Goal: Task Accomplishment & Management: Use online tool/utility

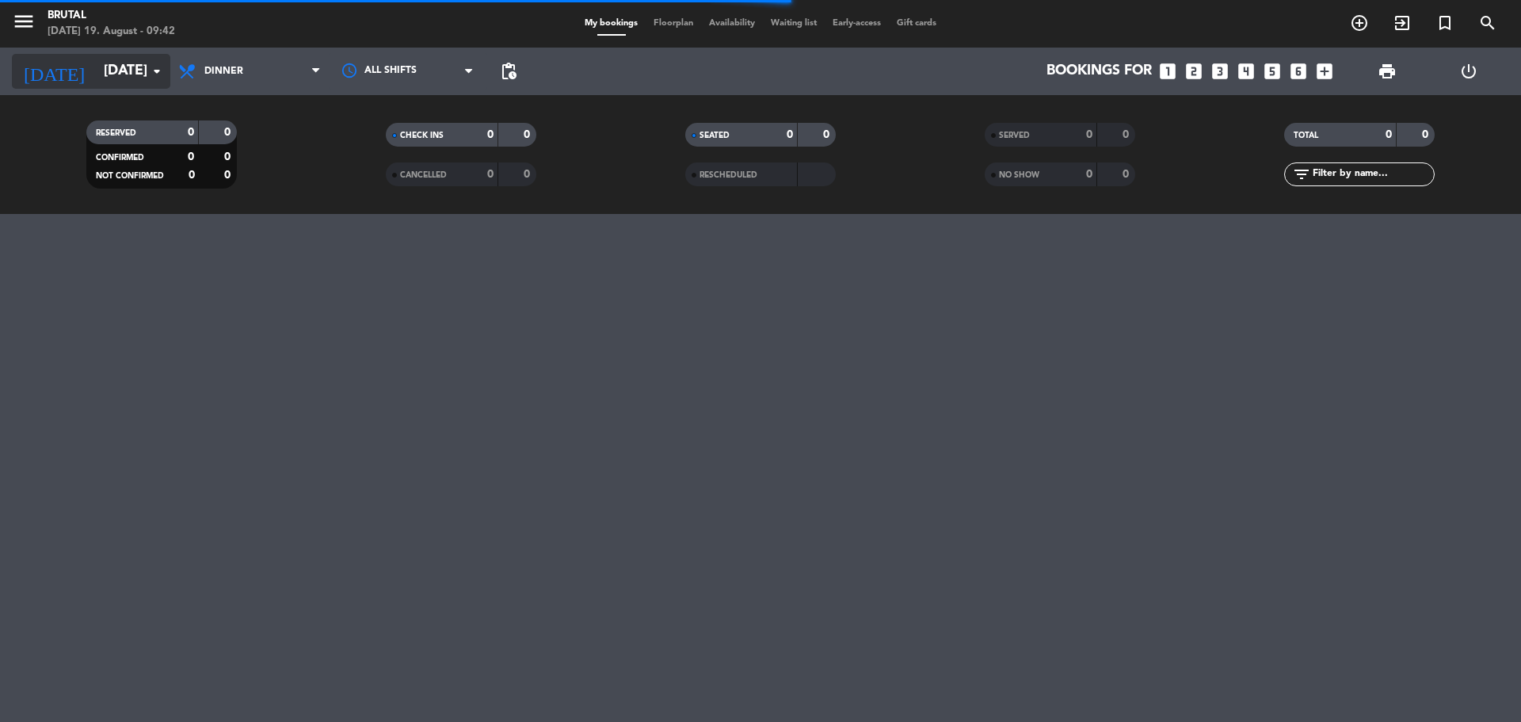
click at [160, 74] on icon "arrow_drop_down" at bounding box center [156, 71] width 19 height 19
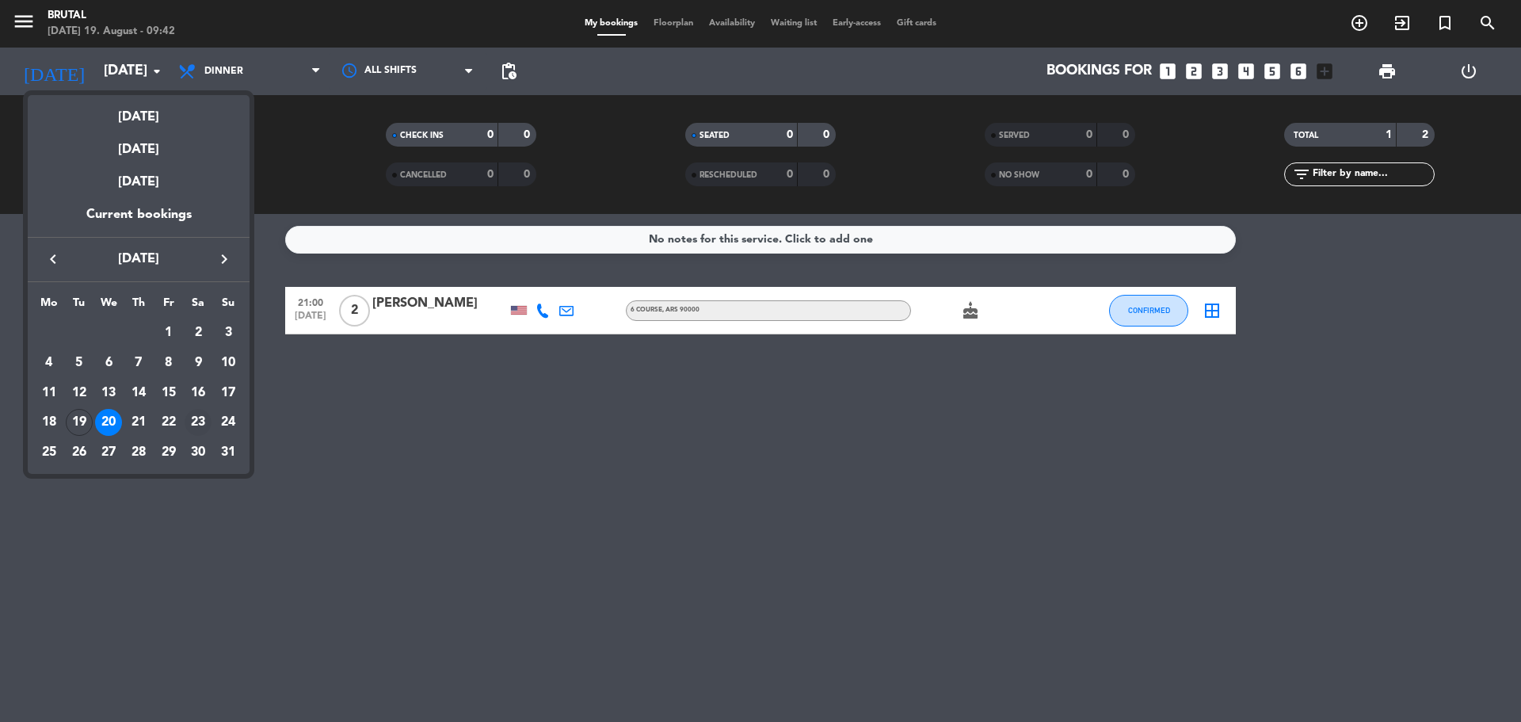
click at [192, 417] on div "23" at bounding box center [198, 422] width 27 height 27
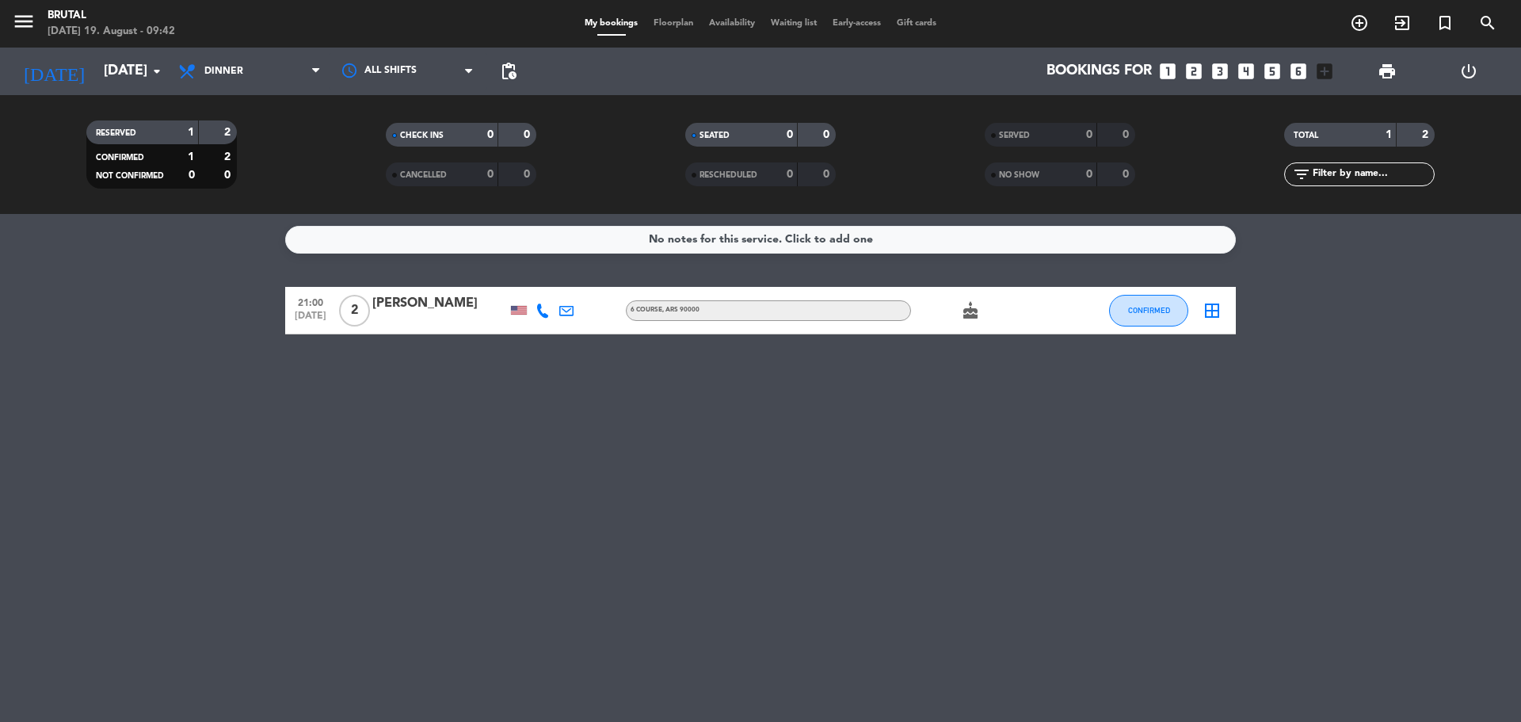
type input "[DATE]"
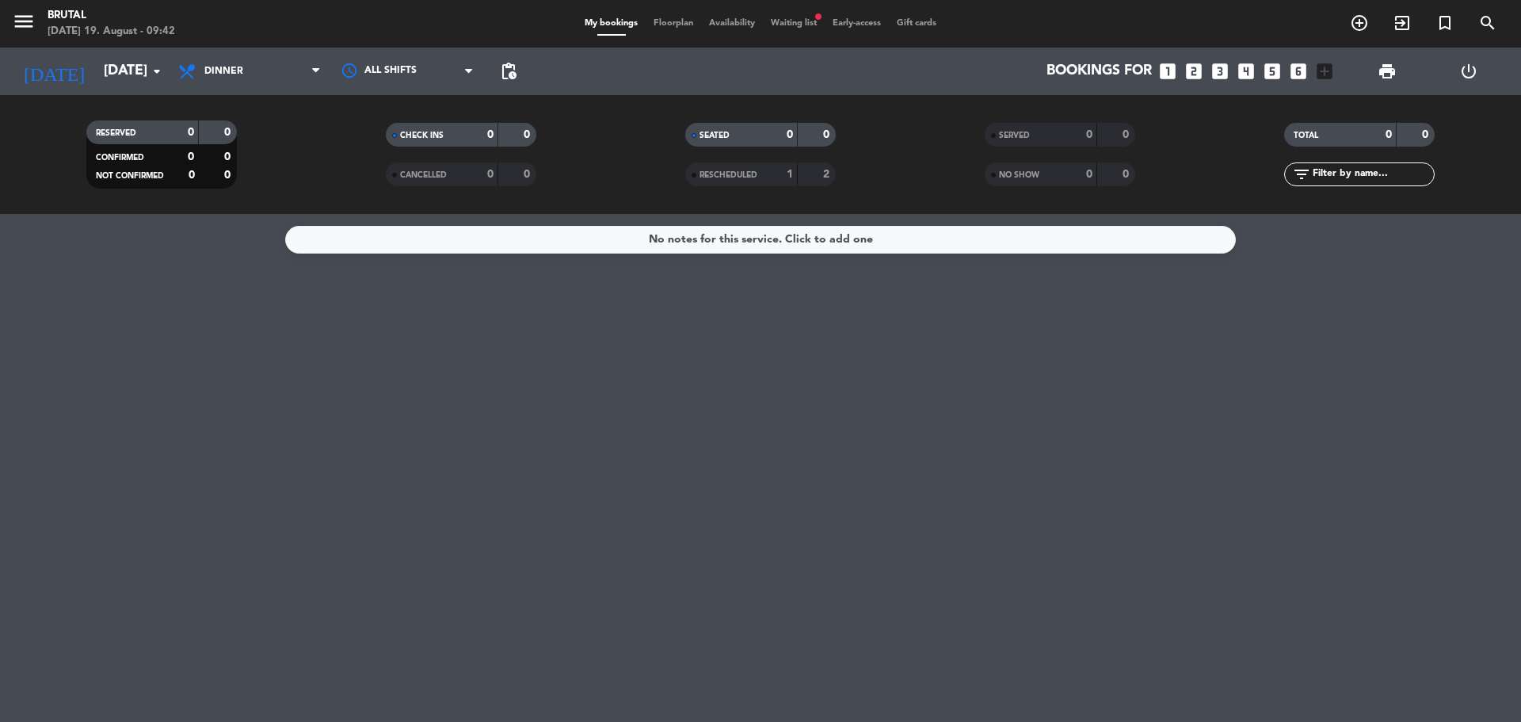
click at [779, 24] on span "Waiting list fiber_manual_record" at bounding box center [794, 23] width 62 height 9
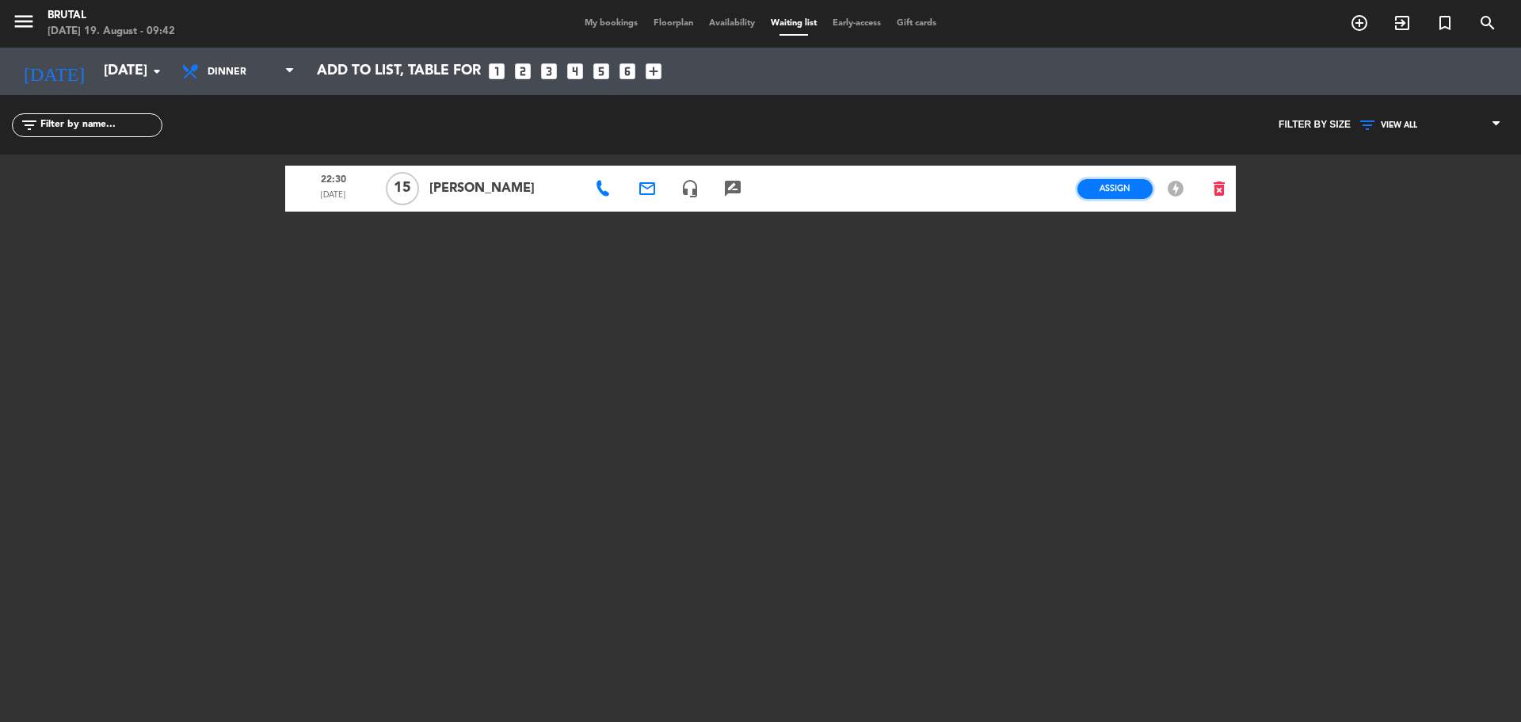
click at [1093, 186] on button "Assign" at bounding box center [1114, 189] width 75 height 20
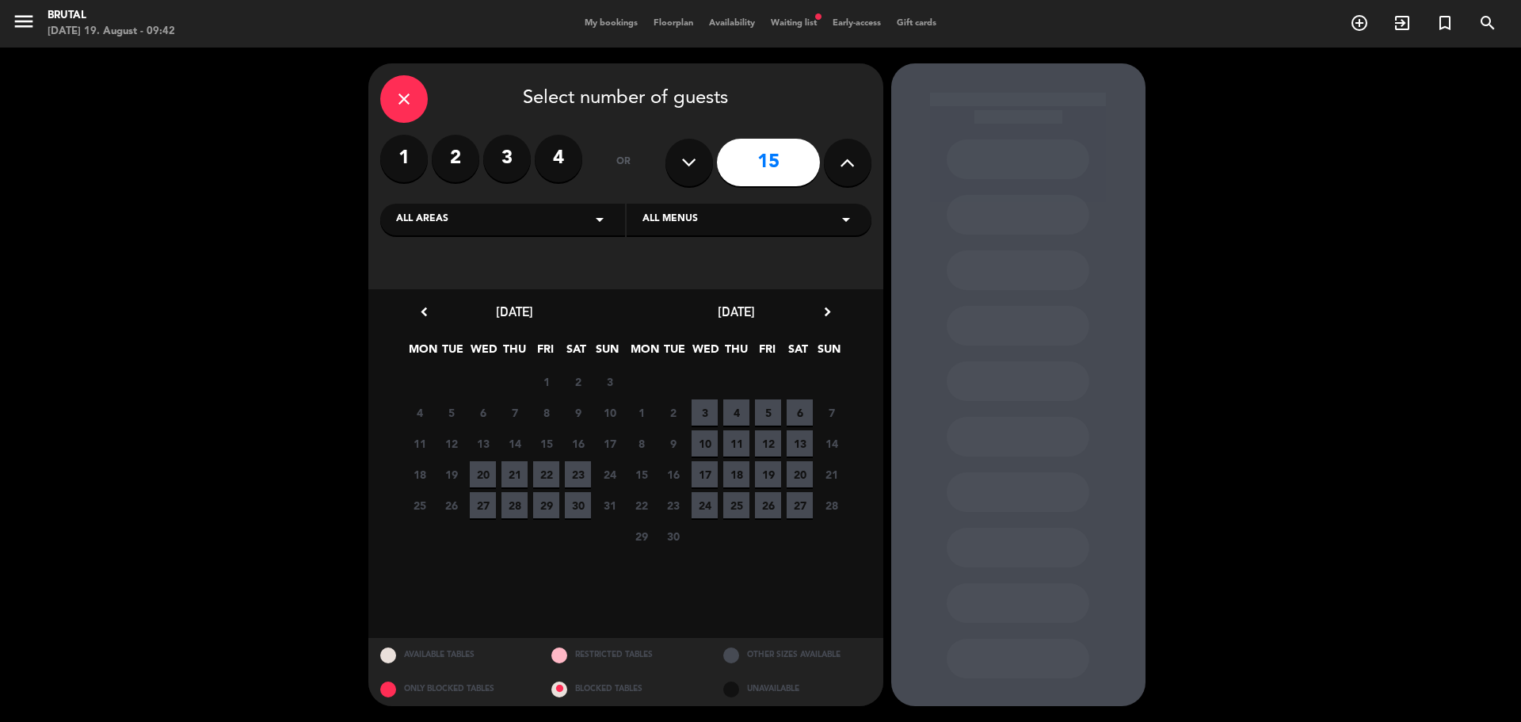
click at [767, 167] on input "15" at bounding box center [768, 163] width 103 height 48
click at [417, 95] on div "close" at bounding box center [404, 99] width 48 height 48
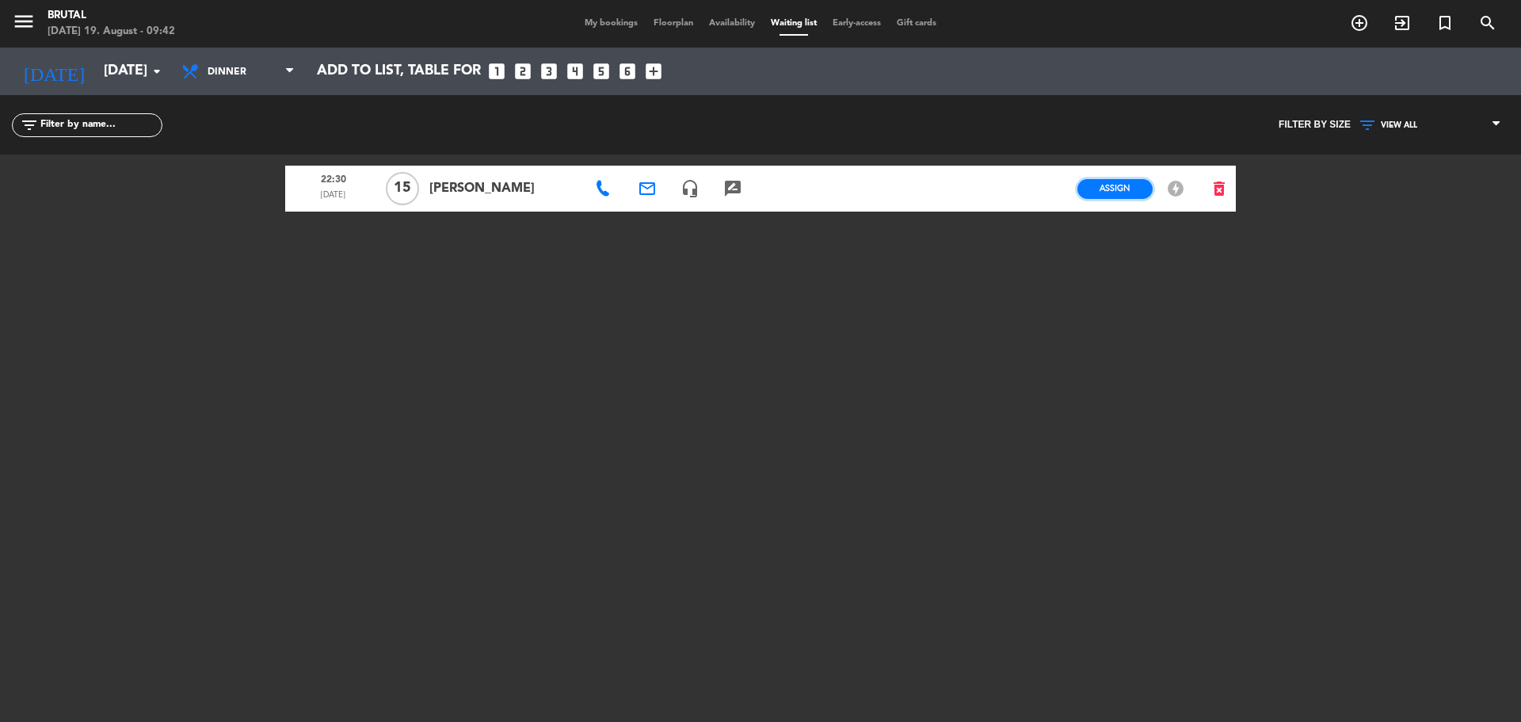
click at [1107, 192] on span "Assign" at bounding box center [1114, 188] width 31 height 12
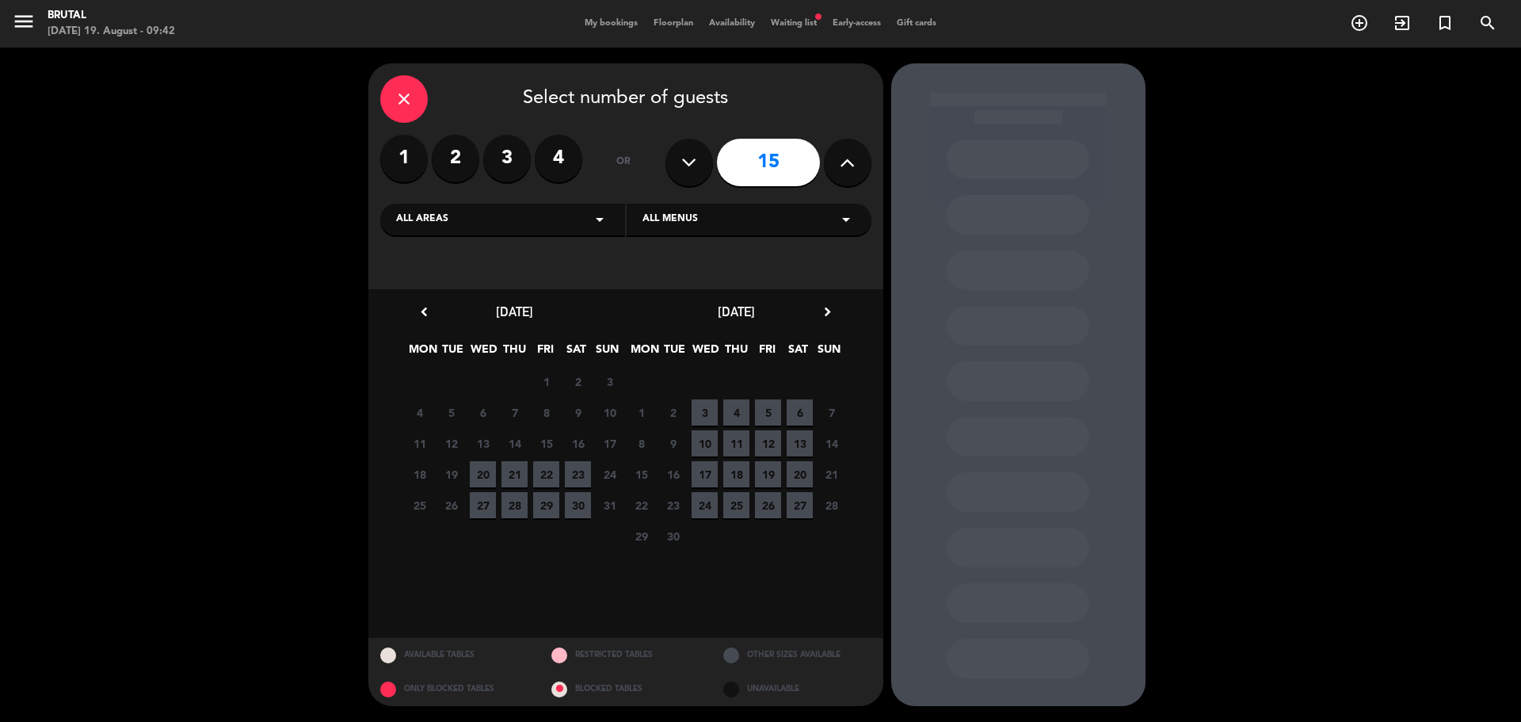
click at [583, 476] on span "23" at bounding box center [578, 474] width 26 height 26
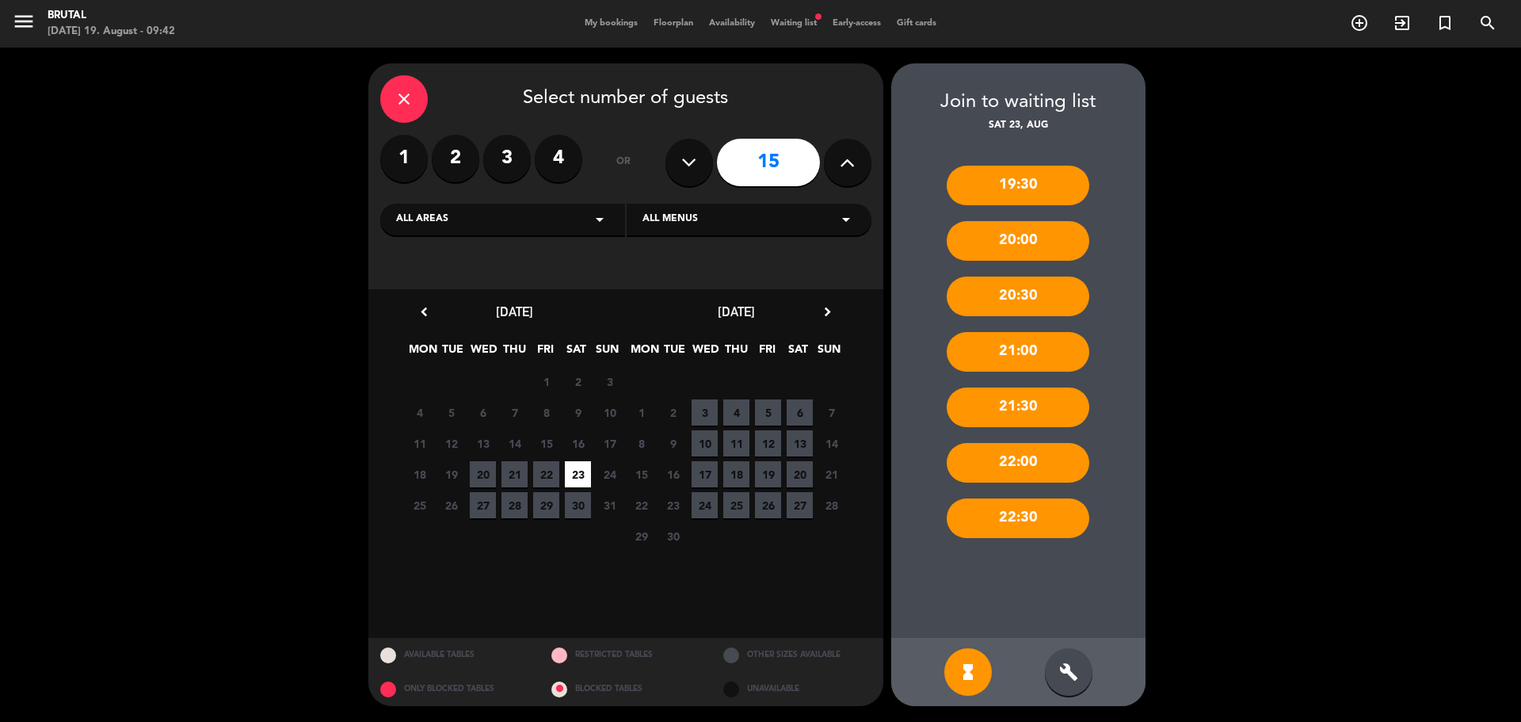
click at [1012, 516] on div "22:30" at bounding box center [1017, 518] width 143 height 40
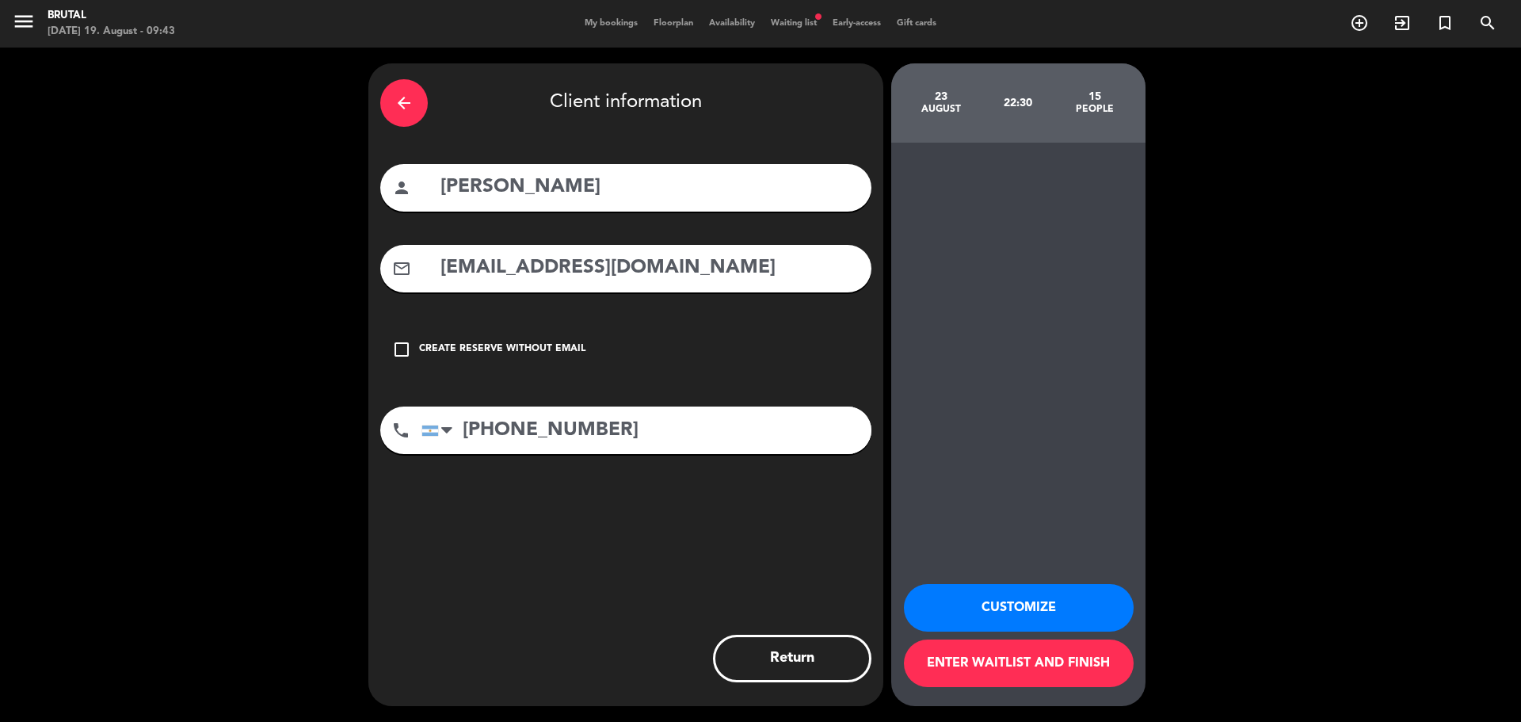
click at [407, 95] on icon "arrow_back" at bounding box center [403, 102] width 19 height 19
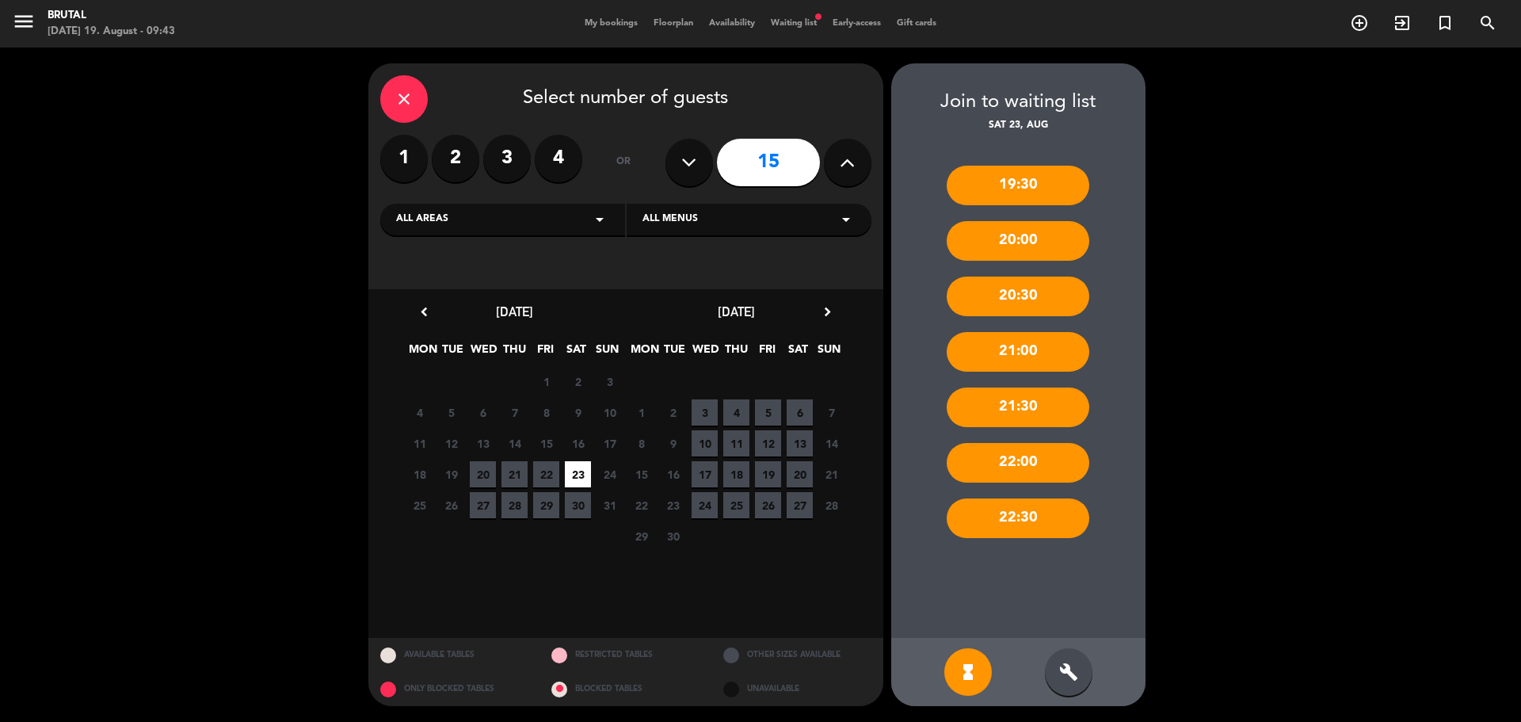
click at [1047, 668] on div "build" at bounding box center [1069, 672] width 48 height 48
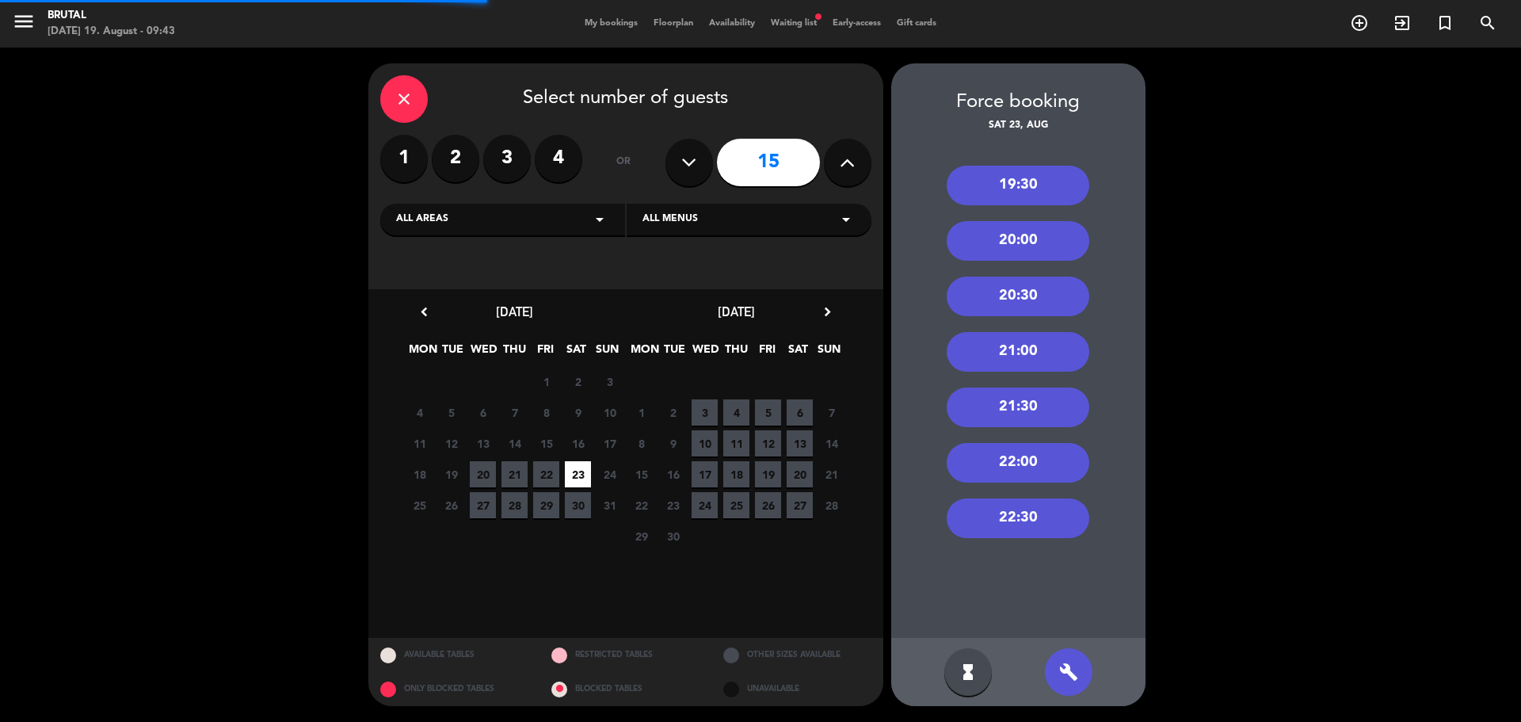
click at [1031, 524] on div "22:30" at bounding box center [1017, 518] width 143 height 40
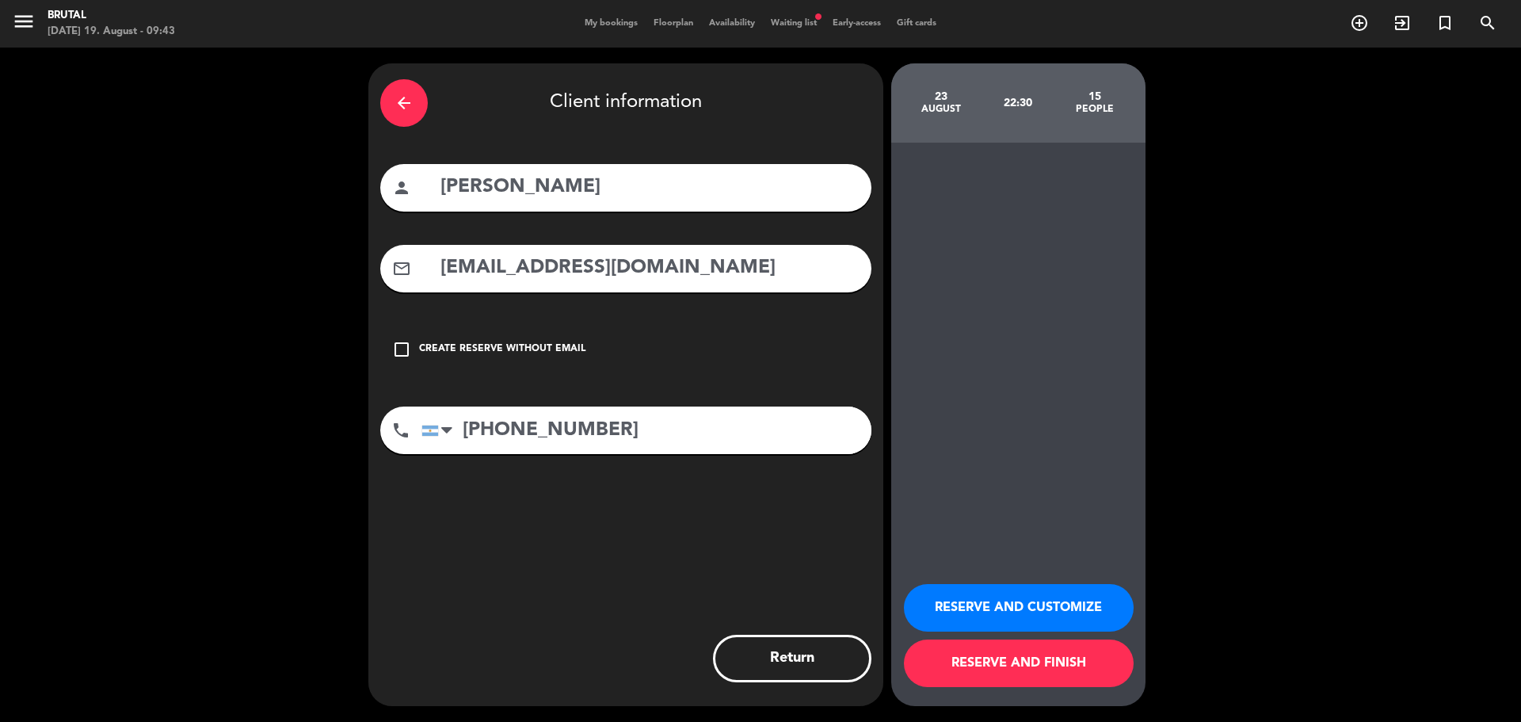
click at [1053, 655] on button "RESERVE AND FINISH" at bounding box center [1019, 663] width 230 height 48
